Goal: Transaction & Acquisition: Book appointment/travel/reservation

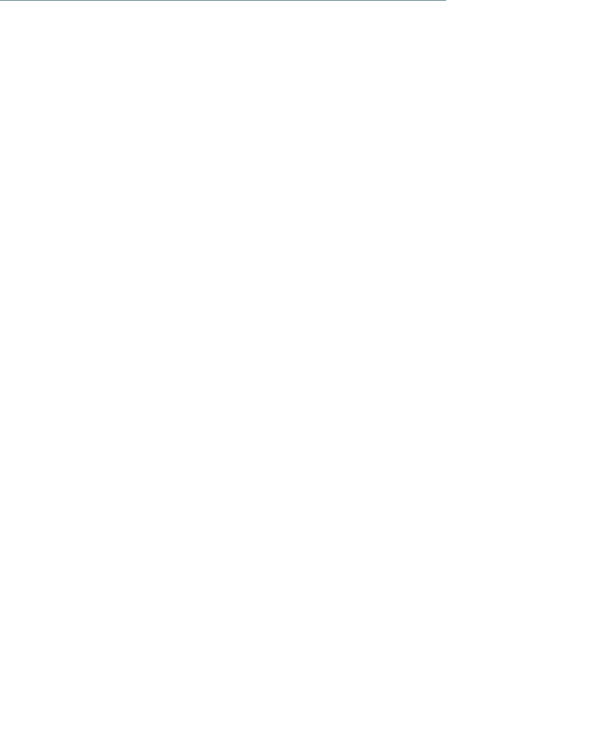
scroll to position [2304, 0]
click at [297, 298] on link "weiterlesen" at bounding box center [292, 293] width 56 height 9
click at [574, 307] on icon at bounding box center [570, 310] width 32 height 26
click at [572, 309] on icon at bounding box center [570, 310] width 32 height 26
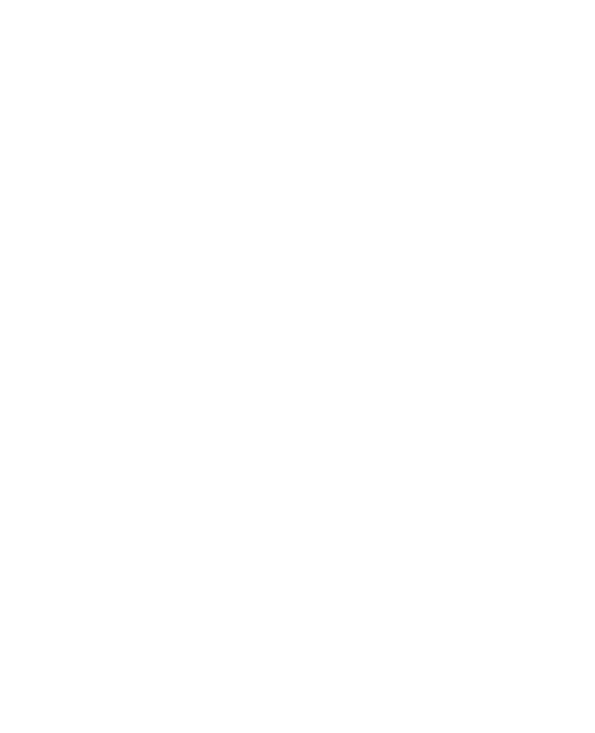
click at [577, 315] on icon at bounding box center [570, 310] width 32 height 26
click at [571, 309] on icon at bounding box center [570, 310] width 32 height 26
click at [572, 311] on icon at bounding box center [570, 310] width 32 height 26
click at [576, 305] on icon at bounding box center [570, 310] width 32 height 26
click at [568, 309] on icon at bounding box center [570, 310] width 32 height 26
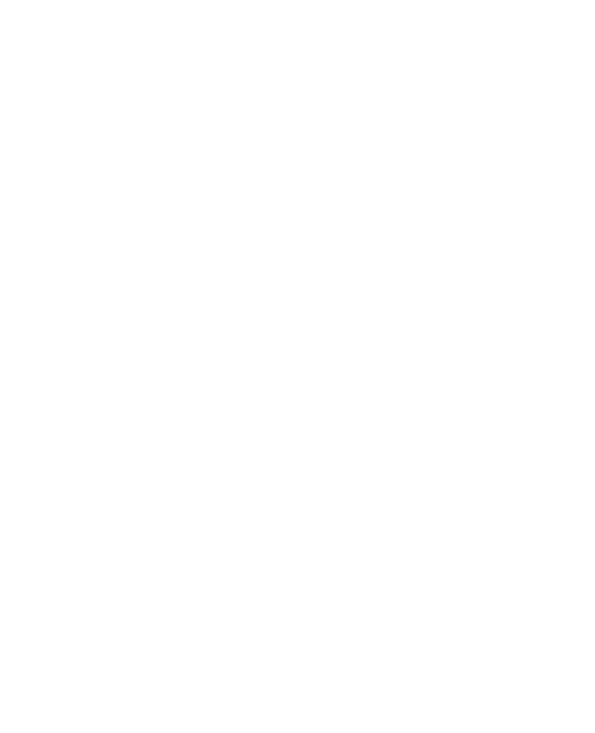
click at [561, 304] on icon at bounding box center [570, 310] width 32 height 26
click at [577, 314] on icon at bounding box center [570, 310] width 32 height 26
click at [524, 247] on icon at bounding box center [519, 257] width 25 height 20
click at [568, 313] on icon at bounding box center [570, 310] width 32 height 26
click at [569, 315] on icon at bounding box center [570, 310] width 32 height 26
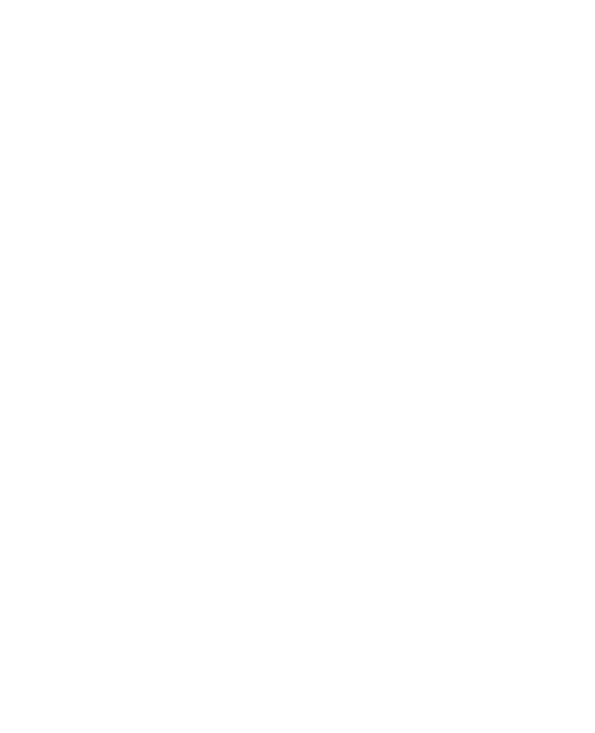
scroll to position [2419, 0]
click at [578, 325] on icon at bounding box center [570, 320] width 32 height 26
click at [575, 319] on icon at bounding box center [570, 320] width 32 height 26
click at [577, 315] on icon at bounding box center [570, 320] width 32 height 26
click at [567, 337] on div at bounding box center [437, 321] width 268 height 151
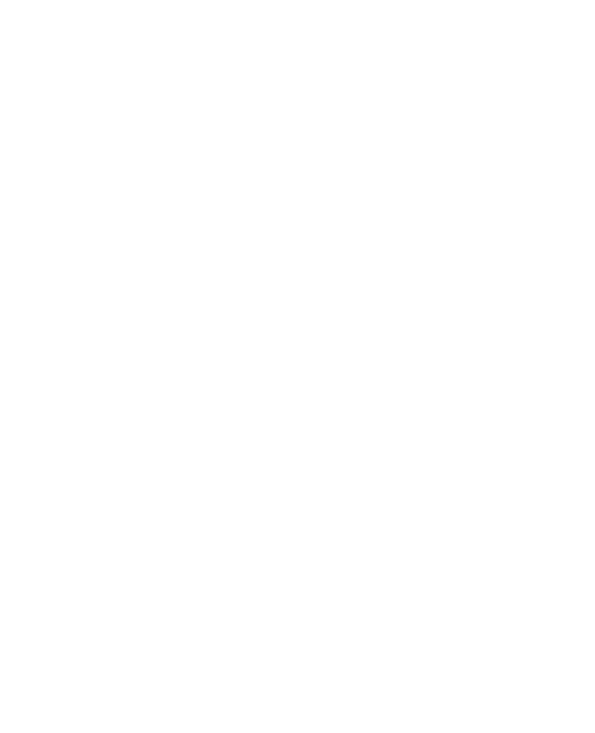
scroll to position [2435, 0]
click at [570, 299] on icon at bounding box center [570, 303] width 32 height 26
click at [570, 313] on icon at bounding box center [570, 303] width 32 height 26
click at [572, 312] on icon at bounding box center [570, 303] width 32 height 26
click at [577, 307] on icon at bounding box center [570, 303] width 32 height 26
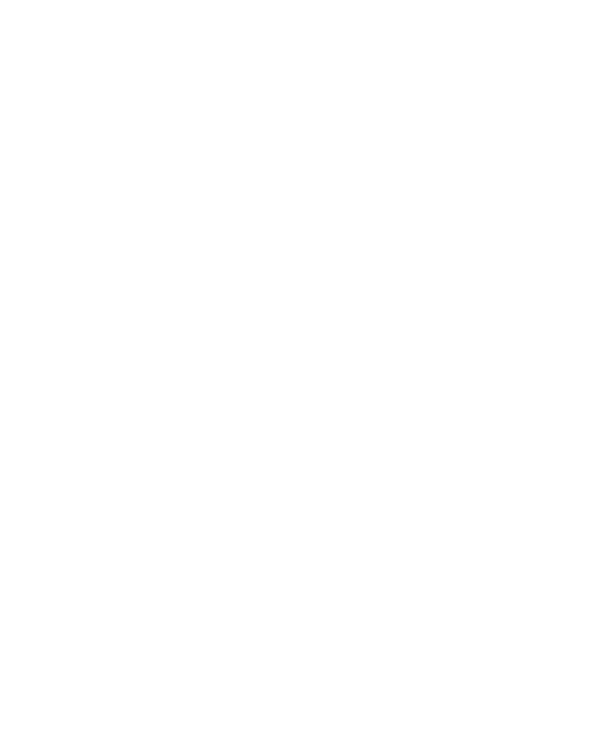
click at [44, 297] on div at bounding box center [157, 304] width 268 height 151
click at [573, 381] on icon at bounding box center [570, 378] width 32 height 26
click at [560, 384] on icon at bounding box center [570, 378] width 32 height 26
click at [567, 379] on icon at bounding box center [570, 378] width 32 height 26
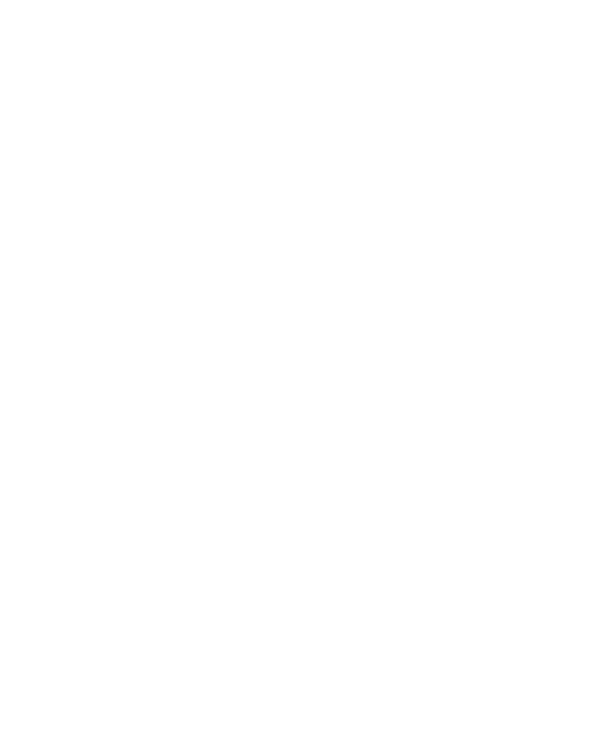
click at [570, 380] on icon at bounding box center [570, 378] width 32 height 26
click at [413, 499] on h4 "Familienhotel Huber ****ˢ" at bounding box center [437, 492] width 245 height 15
click at [574, 346] on icon at bounding box center [572, 359] width 32 height 26
click at [572, 346] on icon at bounding box center [572, 359] width 32 height 26
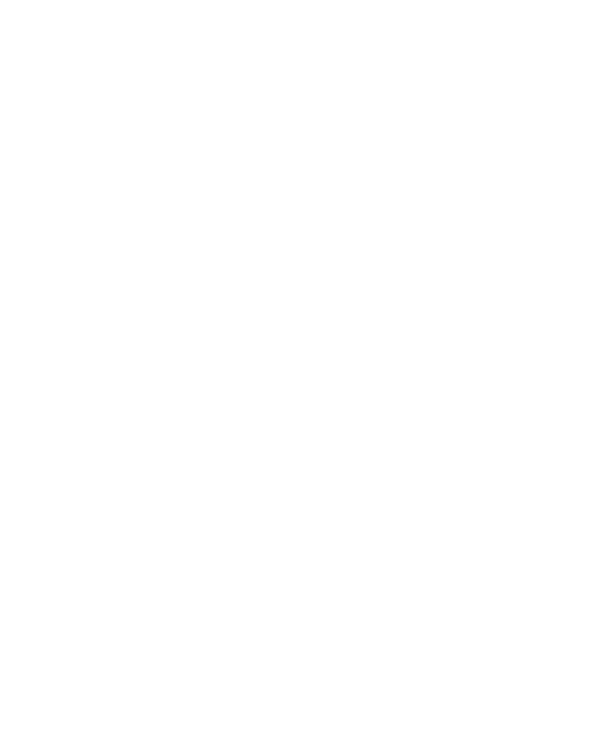
scroll to position [1794, 0]
click at [70, 456] on span "[DOMAIN_NAME]" at bounding box center [74, 458] width 67 height 9
